Goal: Task Accomplishment & Management: Manage account settings

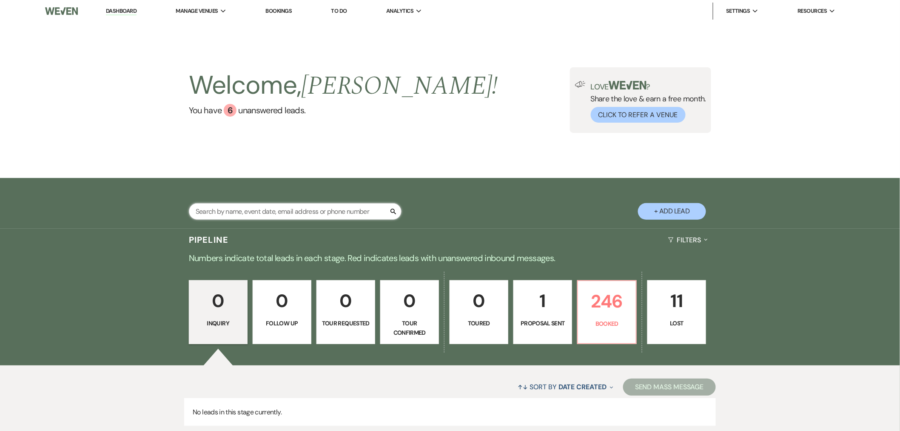
click at [358, 214] on input "text" at bounding box center [295, 211] width 213 height 17
click at [123, 13] on link "Dashboard" at bounding box center [121, 11] width 31 height 8
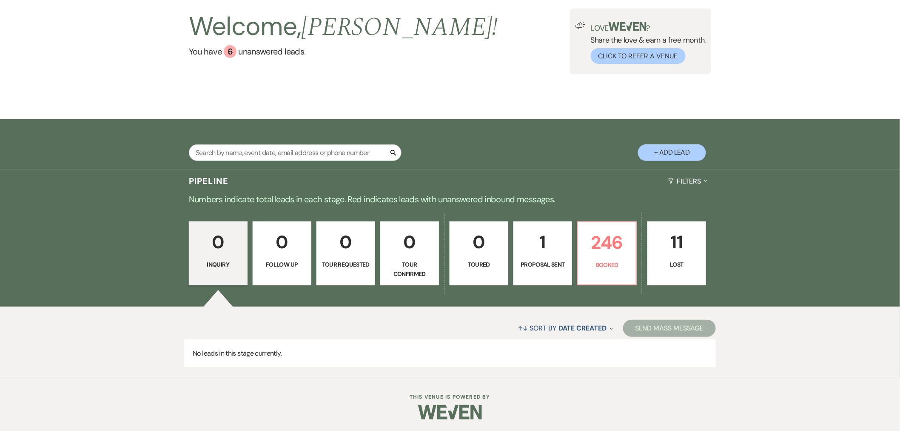
scroll to position [60, 0]
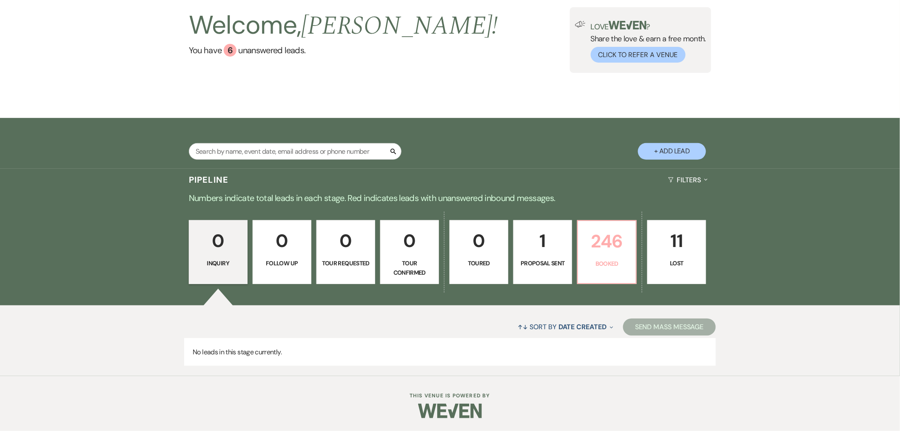
click at [605, 248] on p "246" at bounding box center [607, 241] width 48 height 29
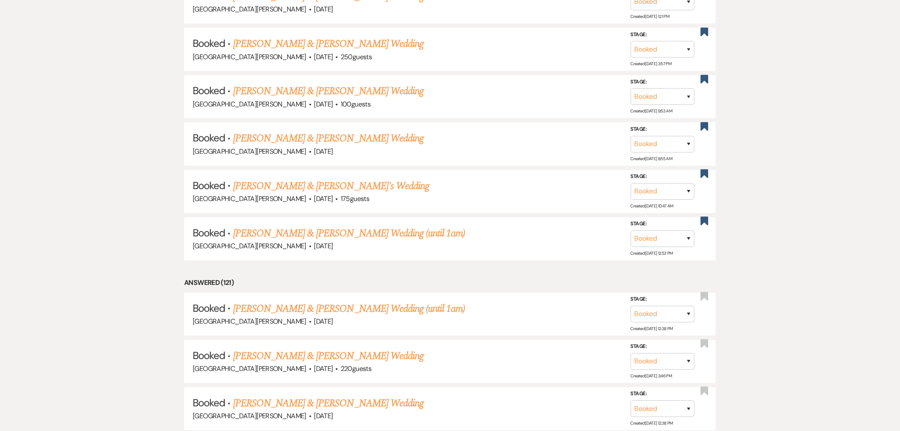
scroll to position [1053, 0]
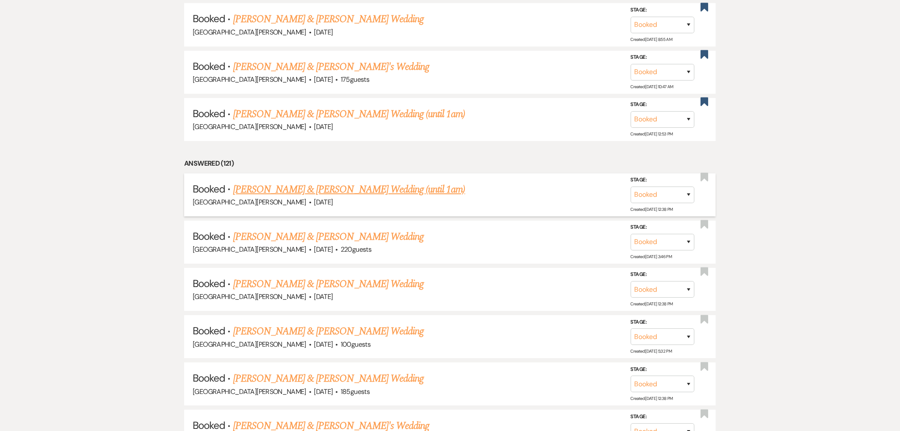
click at [302, 182] on link "[PERSON_NAME] & [PERSON_NAME] Wedding (until 1am)" at bounding box center [349, 189] width 232 height 15
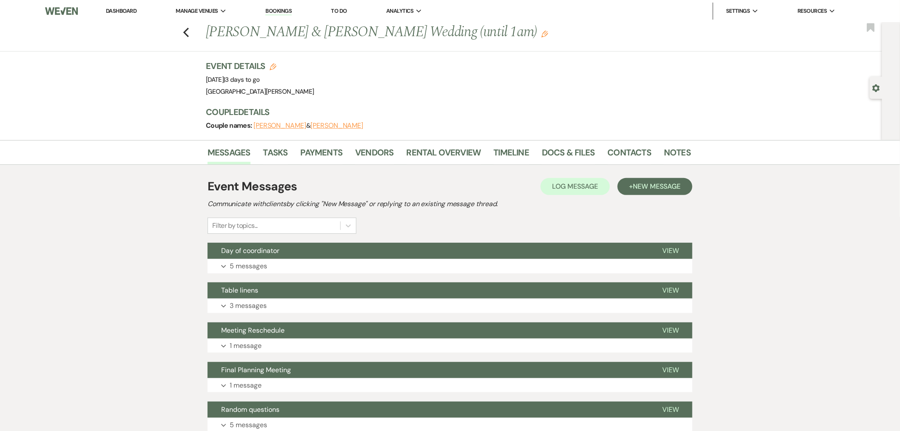
click at [126, 9] on link "Dashboard" at bounding box center [121, 10] width 31 height 7
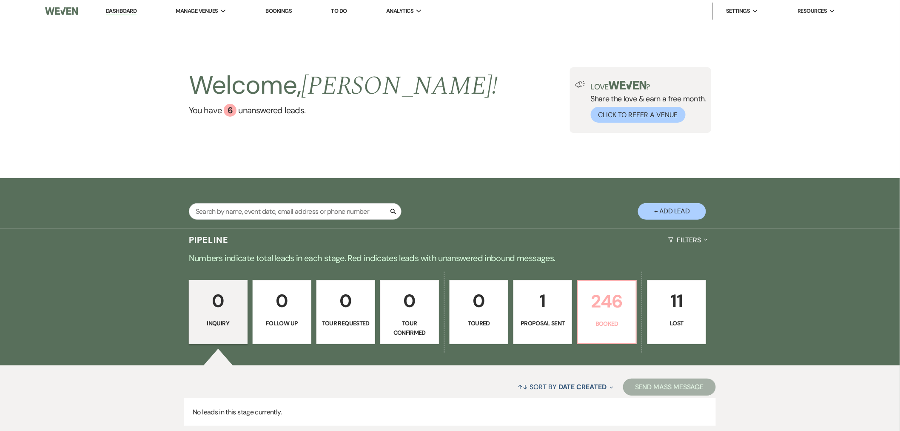
click at [608, 332] on link "246 Booked" at bounding box center [607, 312] width 60 height 64
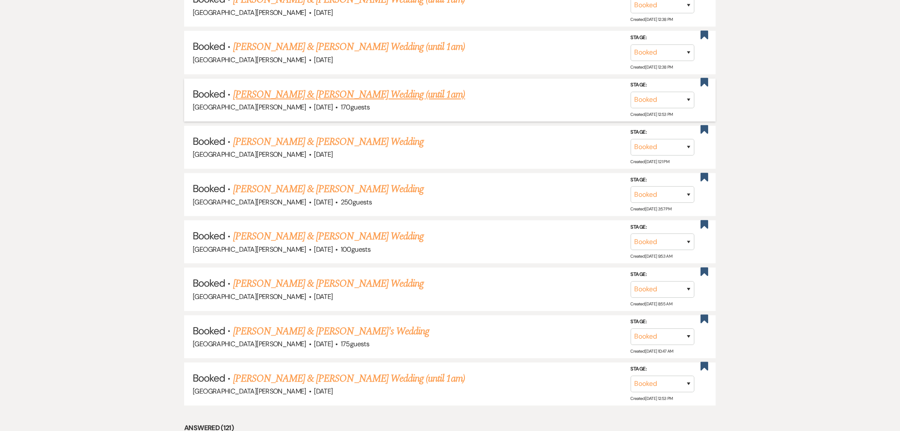
scroll to position [911, 0]
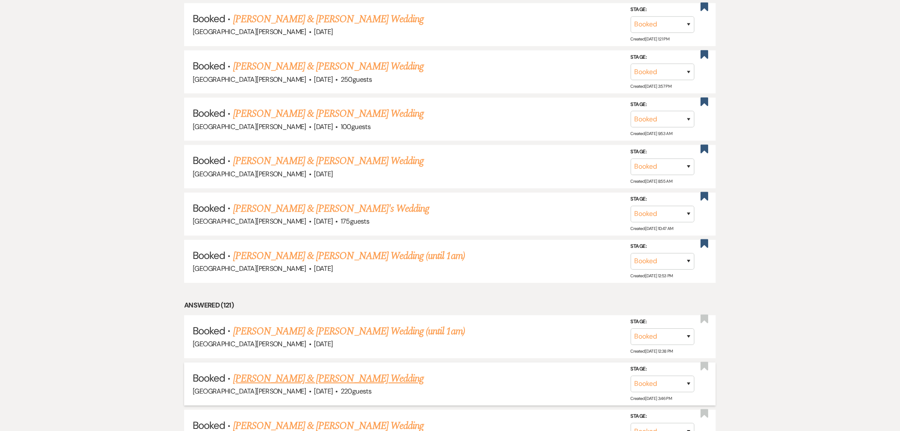
click at [309, 371] on link "[PERSON_NAME] & [PERSON_NAME] Wedding" at bounding box center [328, 378] width 191 height 15
